Goal: Navigation & Orientation: Find specific page/section

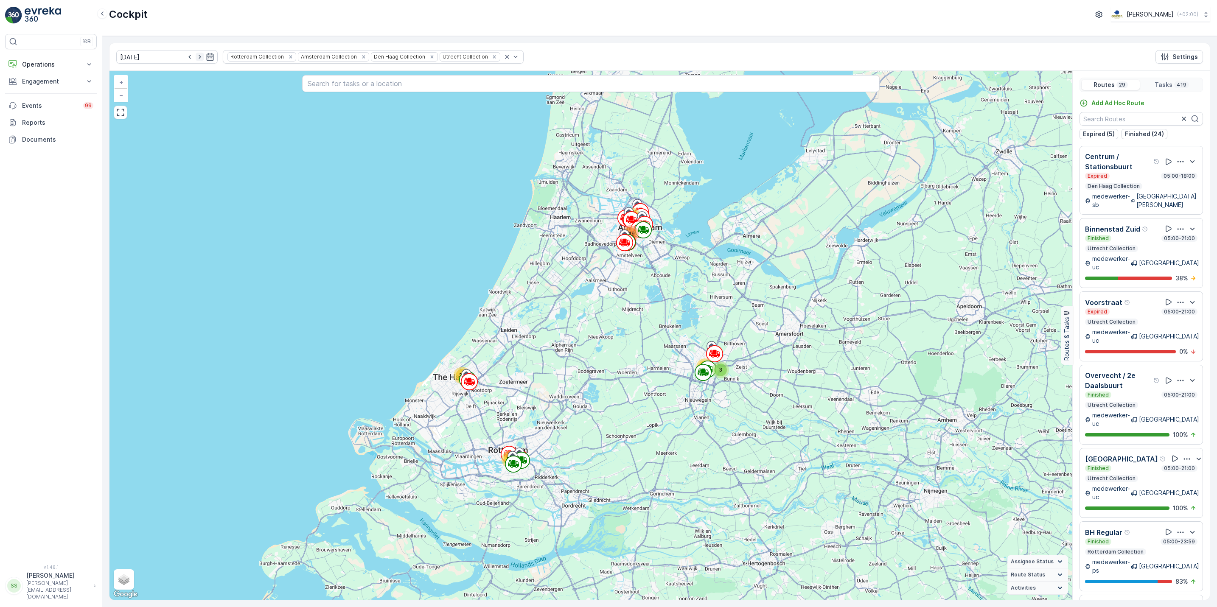
click at [196, 55] on icon "button" at bounding box center [200, 57] width 8 height 8
type input "[DATE]"
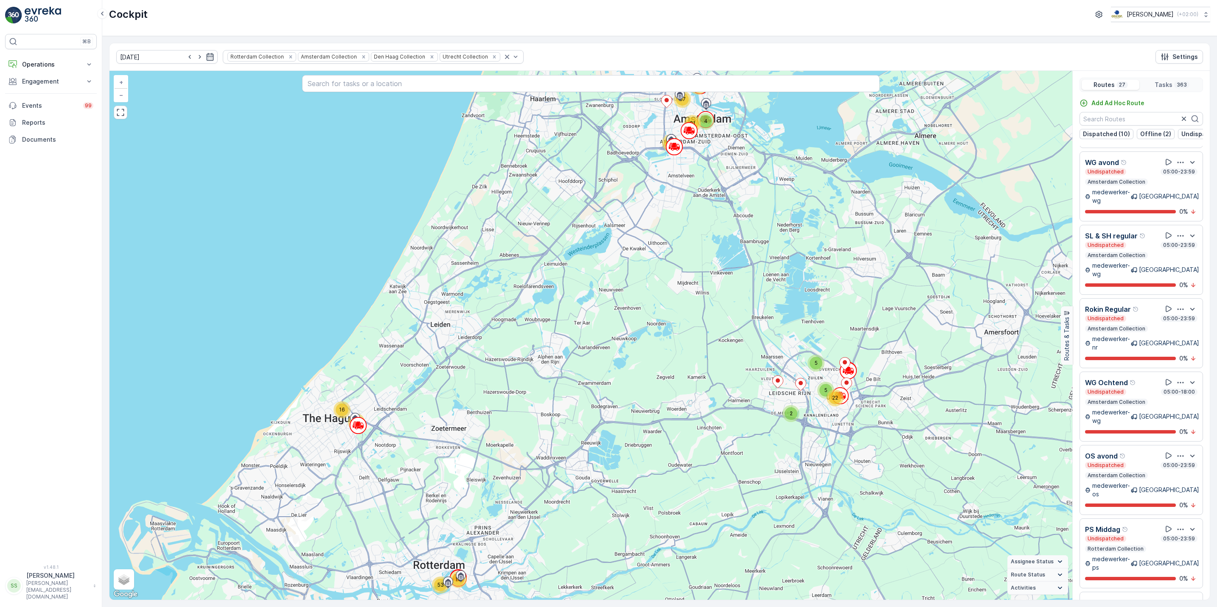
scroll to position [22, 0]
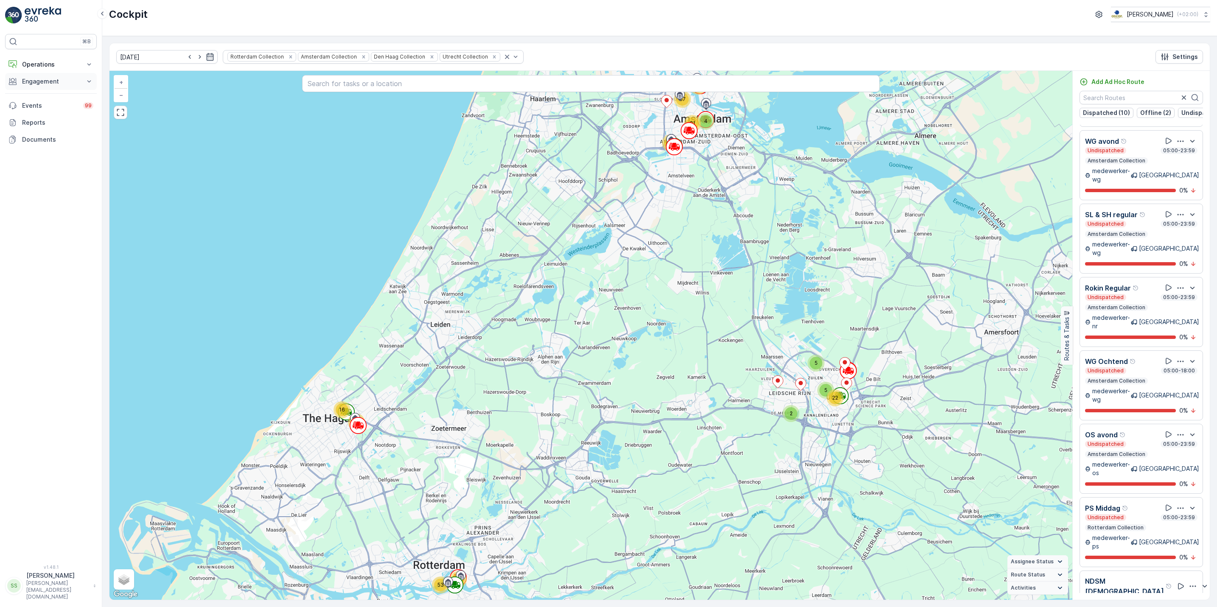
click at [36, 87] on button "Engagement" at bounding box center [51, 81] width 92 height 17
click at [55, 123] on link "Contacts" at bounding box center [57, 120] width 79 height 12
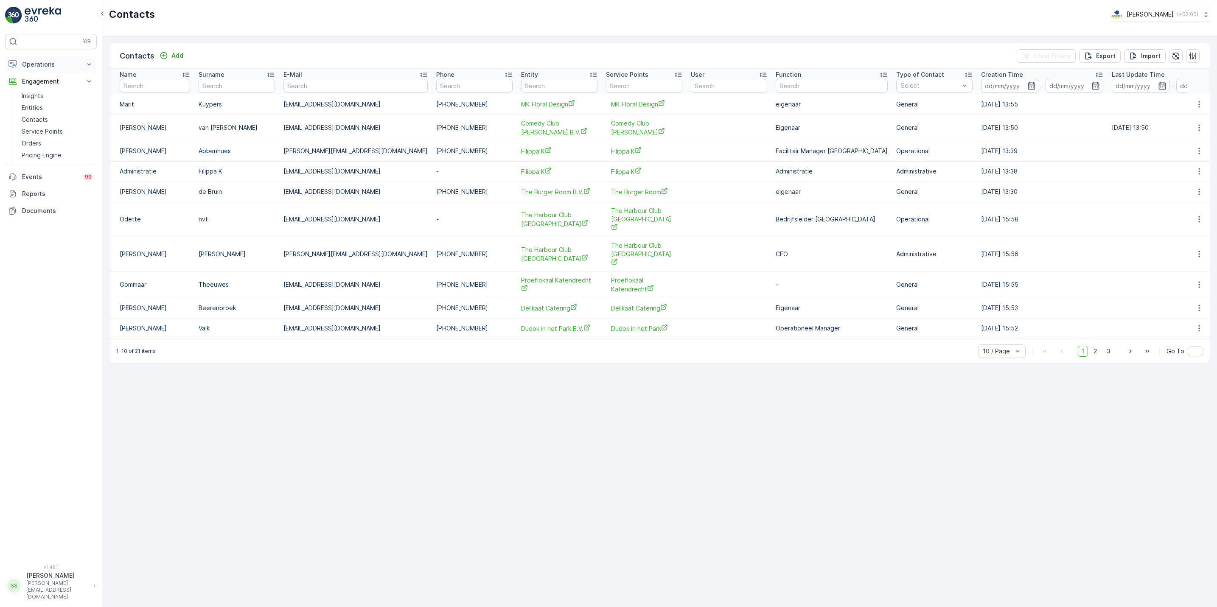
click at [39, 68] on p "Operations" at bounding box center [51, 64] width 58 height 8
click at [51, 107] on p "Routes & Tasks" at bounding box center [44, 102] width 44 height 8
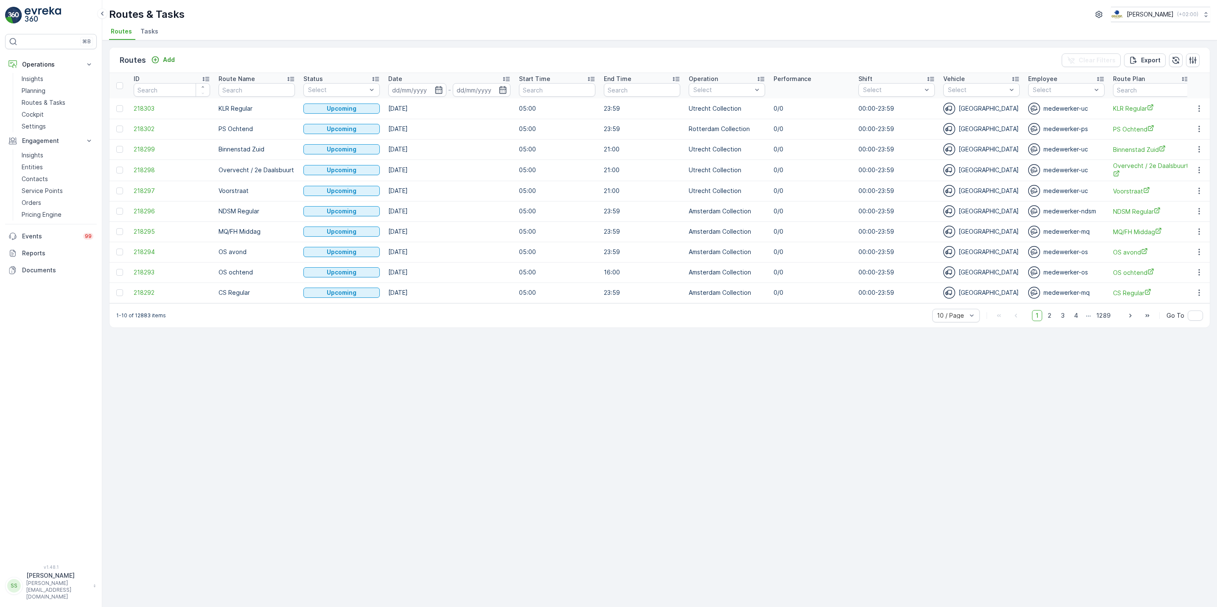
click at [142, 36] on span "Tasks" at bounding box center [149, 31] width 18 height 8
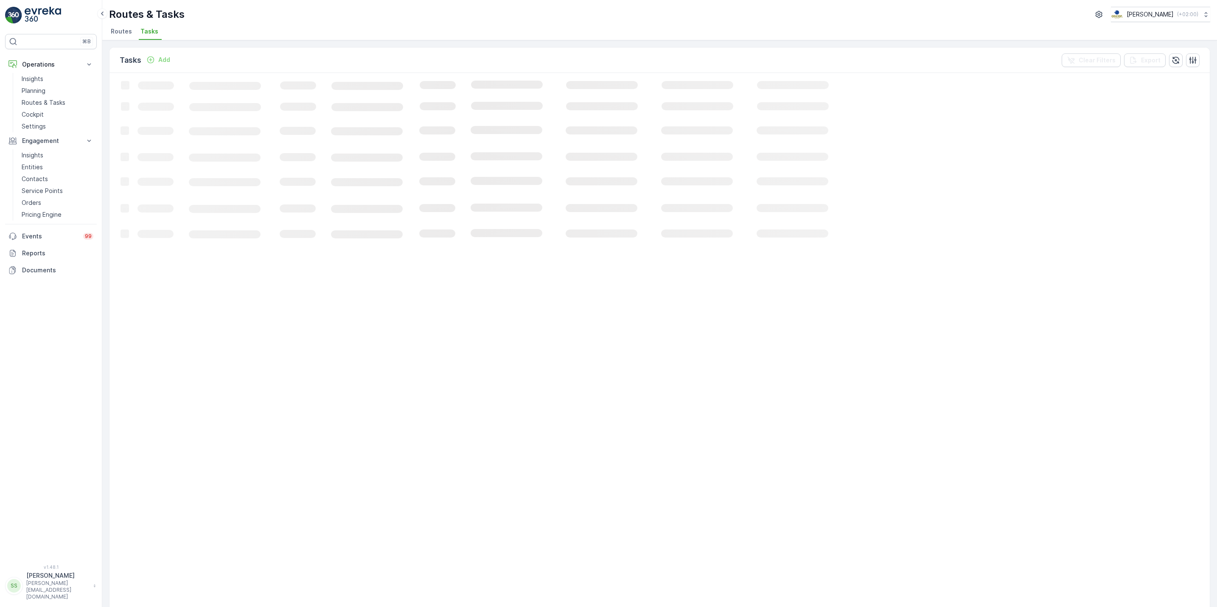
click at [128, 26] on li "Routes" at bounding box center [122, 32] width 26 height 14
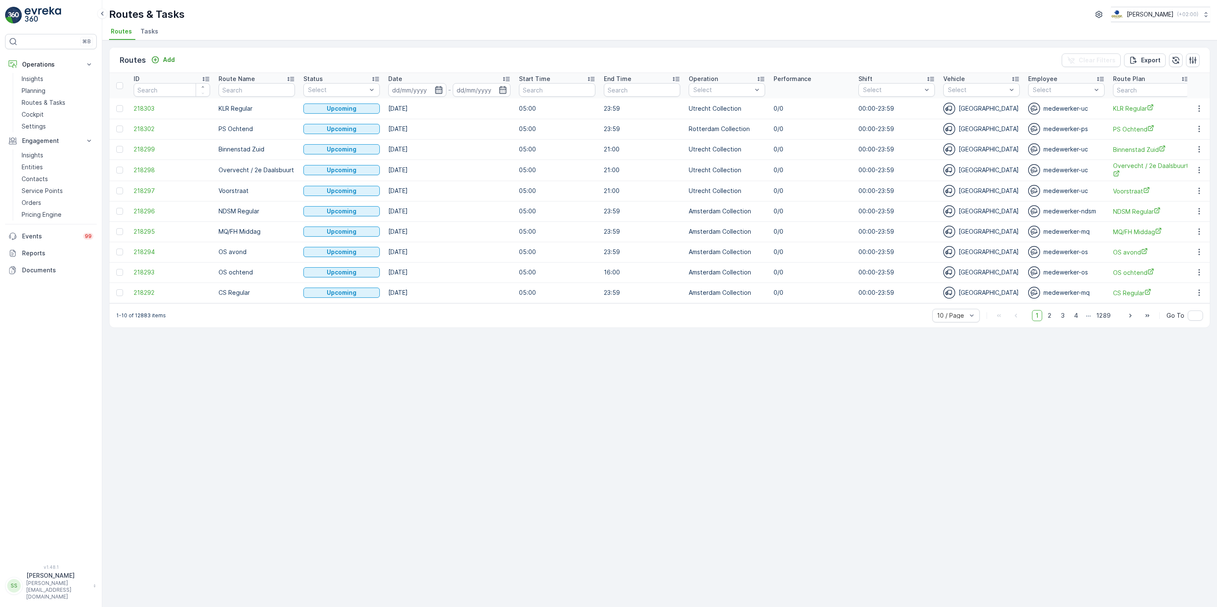
click at [440, 92] on icon "button" at bounding box center [439, 90] width 8 height 8
click at [484, 209] on div "25" at bounding box center [479, 211] width 14 height 14
type input "[DATE]"
click at [484, 209] on div "25" at bounding box center [479, 211] width 14 height 14
type input "[DATE]"
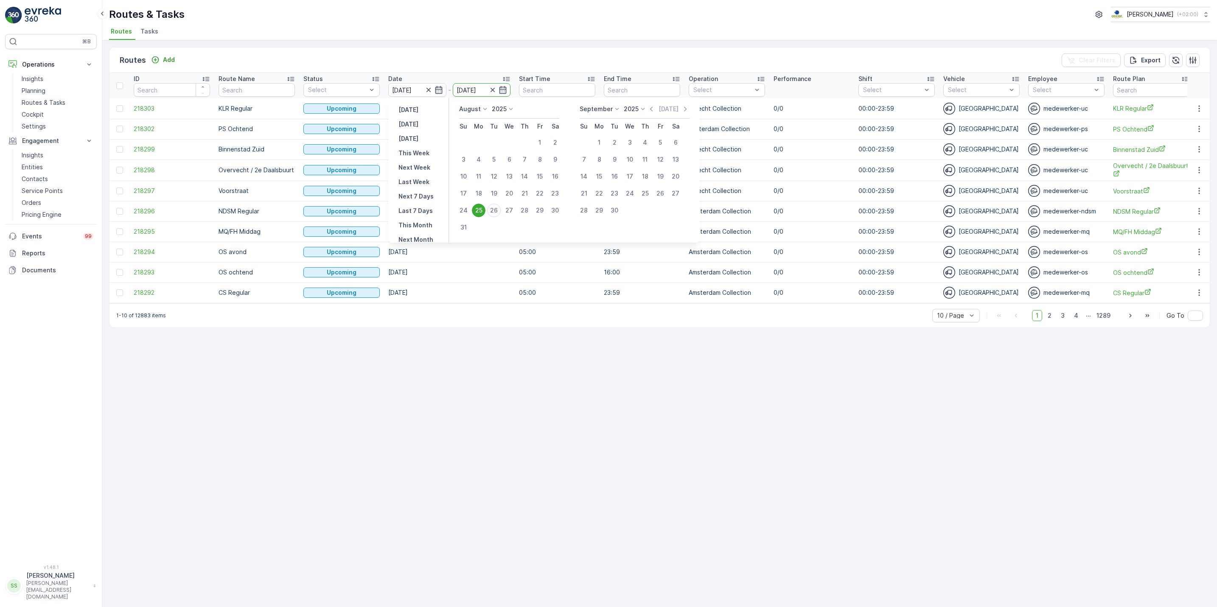
click at [484, 209] on div "25" at bounding box center [479, 211] width 14 height 14
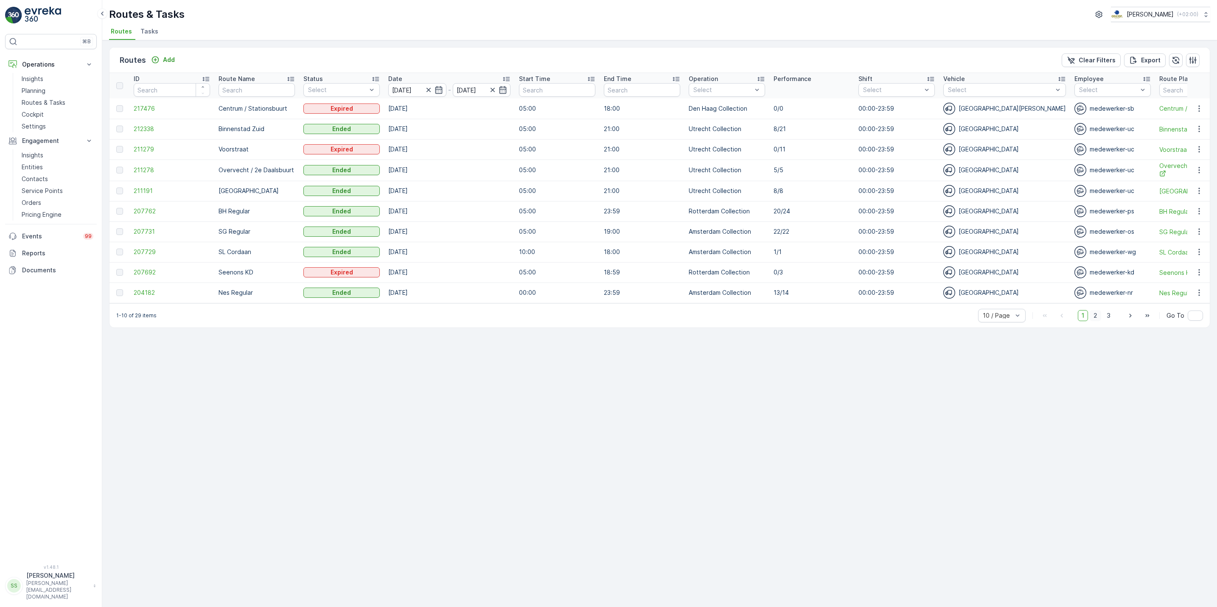
click at [972, 321] on span "2" at bounding box center [1095, 315] width 11 height 11
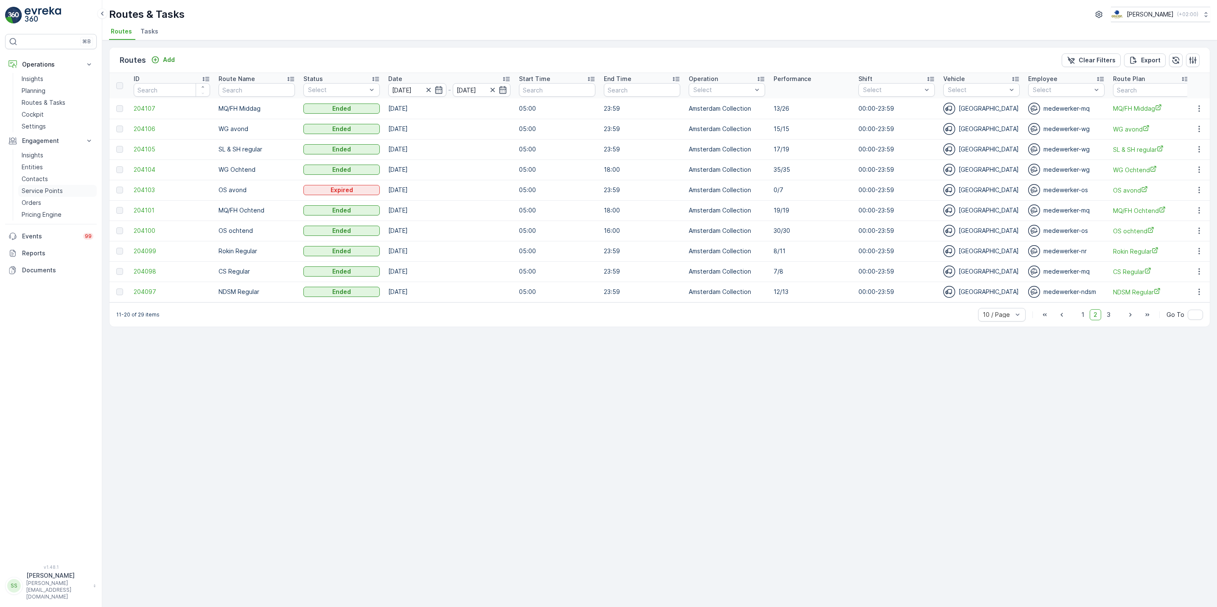
click at [30, 187] on p "Service Points" at bounding box center [42, 191] width 41 height 8
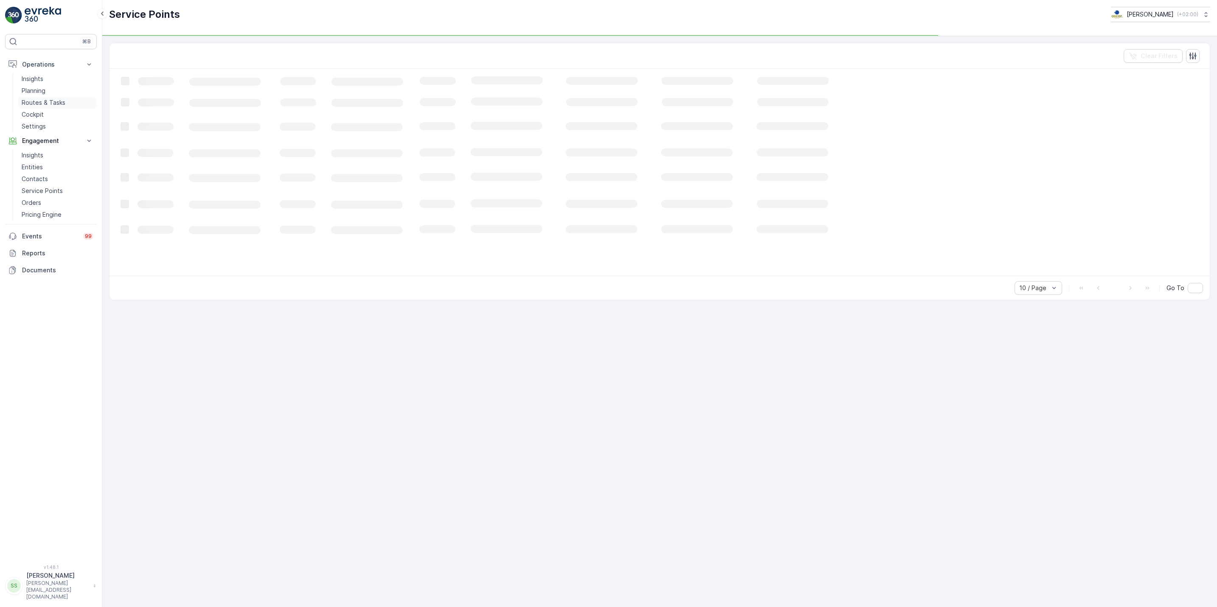
click at [35, 106] on p "Routes & Tasks" at bounding box center [44, 102] width 44 height 8
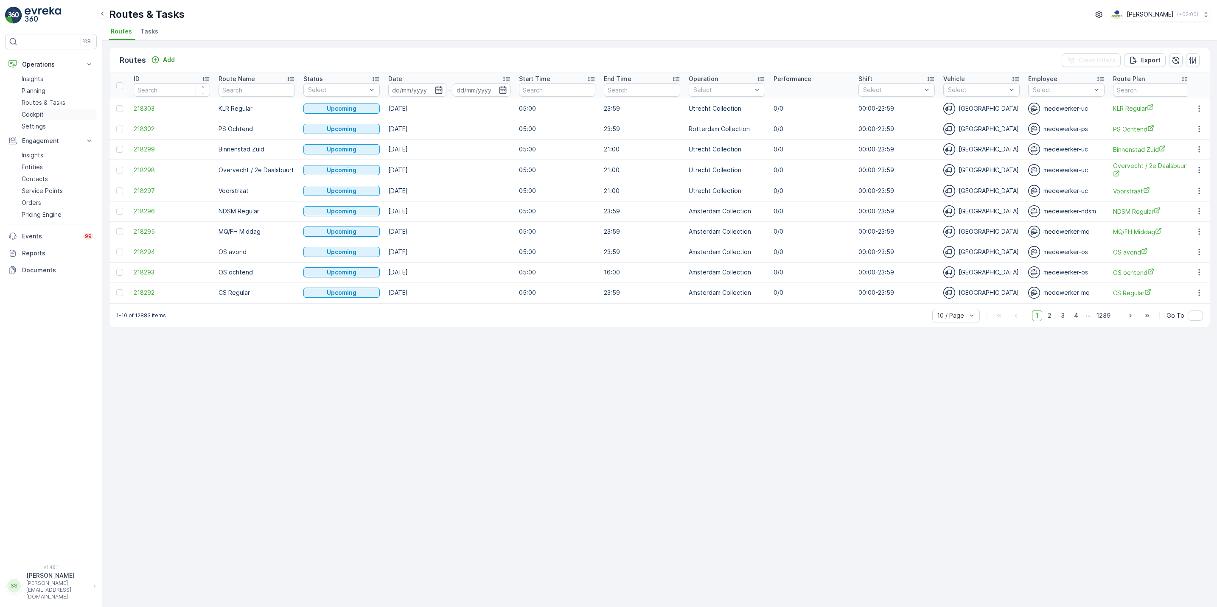
click at [24, 120] on link "Cockpit" at bounding box center [57, 115] width 79 height 12
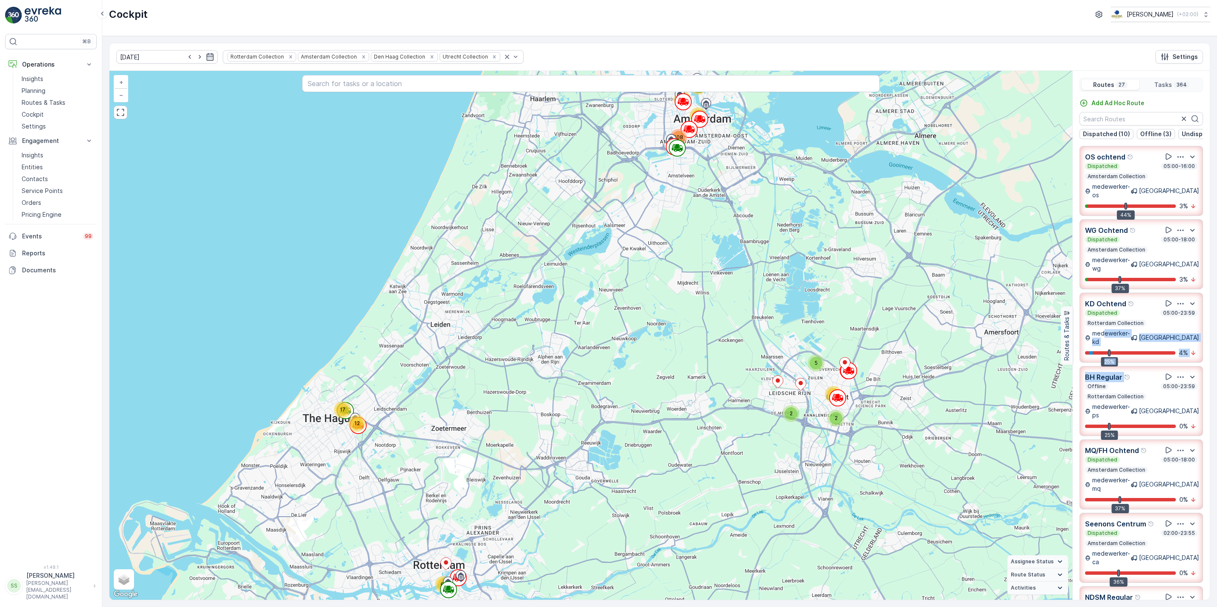
drag, startPoint x: 1105, startPoint y: 322, endPoint x: 1128, endPoint y: 353, distance: 38.4
click at [972, 353] on div "OS ochtend Dispatched 05:00-16:00 Amsterdam Collection medewerker-[GEOGRAPHIC_D…" at bounding box center [1141, 380] width 137 height 468
click at [841, 50] on div "[DATE] Rotterdam Collection Amsterdam Collection Den [PERSON_NAME] Collection U…" at bounding box center [659, 57] width 1100 height 28
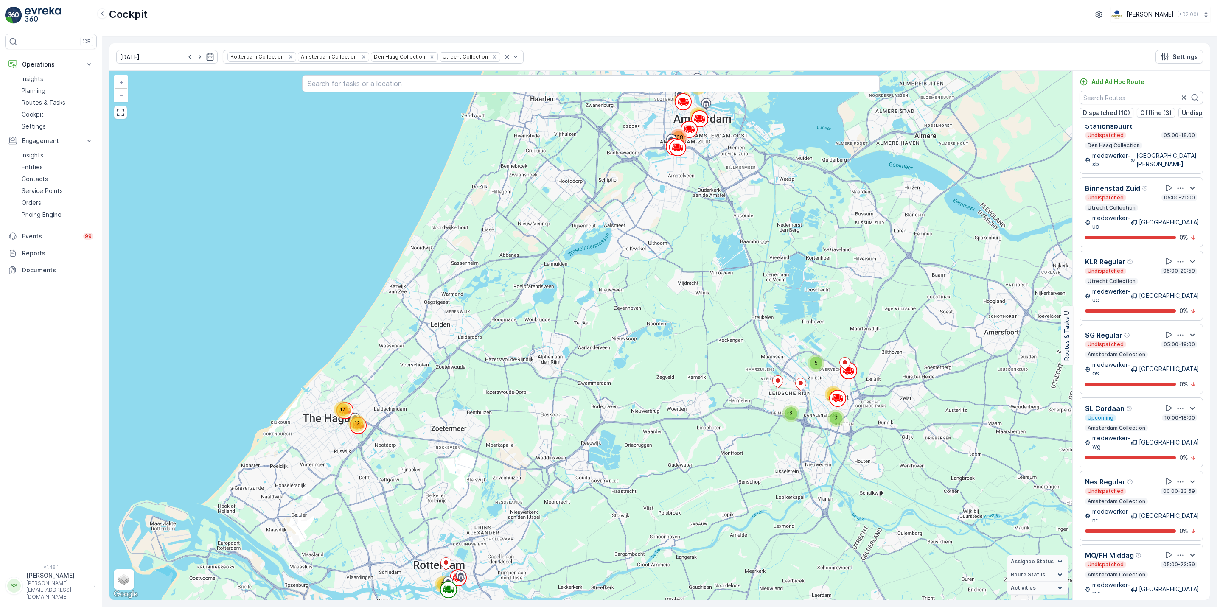
scroll to position [19, 0]
drag, startPoint x: 1209, startPoint y: 473, endPoint x: 1207, endPoint y: 482, distance: 9.3
click at [972, 469] on div "Routes 27 Tasks 364 Add Ad Hoc Route Dispatched (10) Offline (3) Undispatched (…" at bounding box center [1140, 335] width 137 height 529
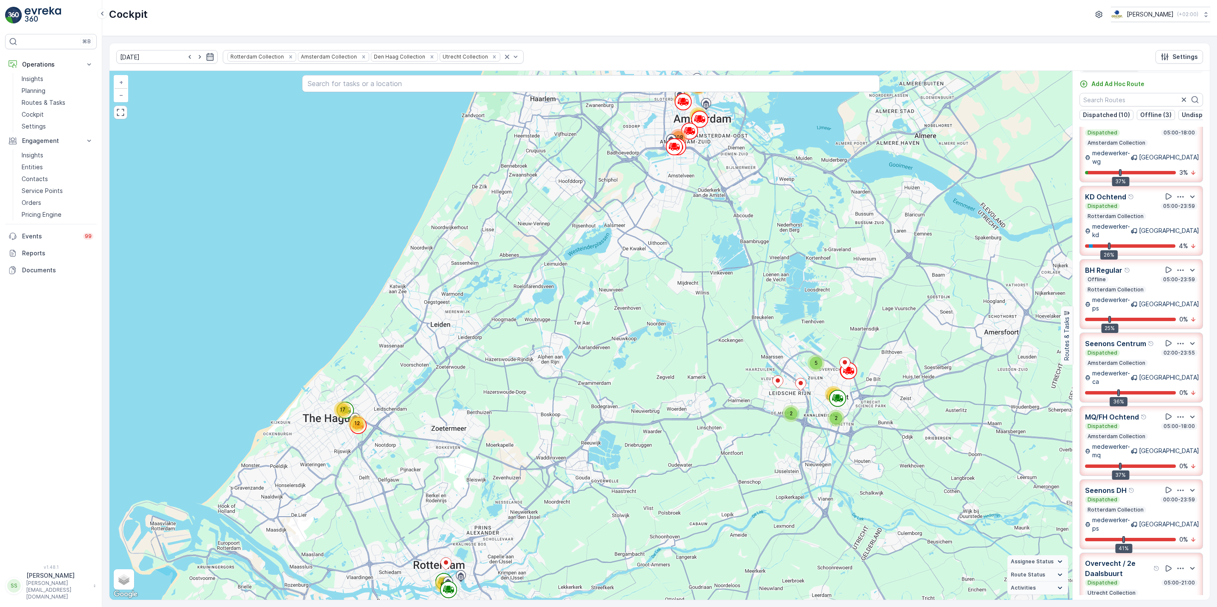
scroll to position [87, 0]
